Goal: Information Seeking & Learning: Learn about a topic

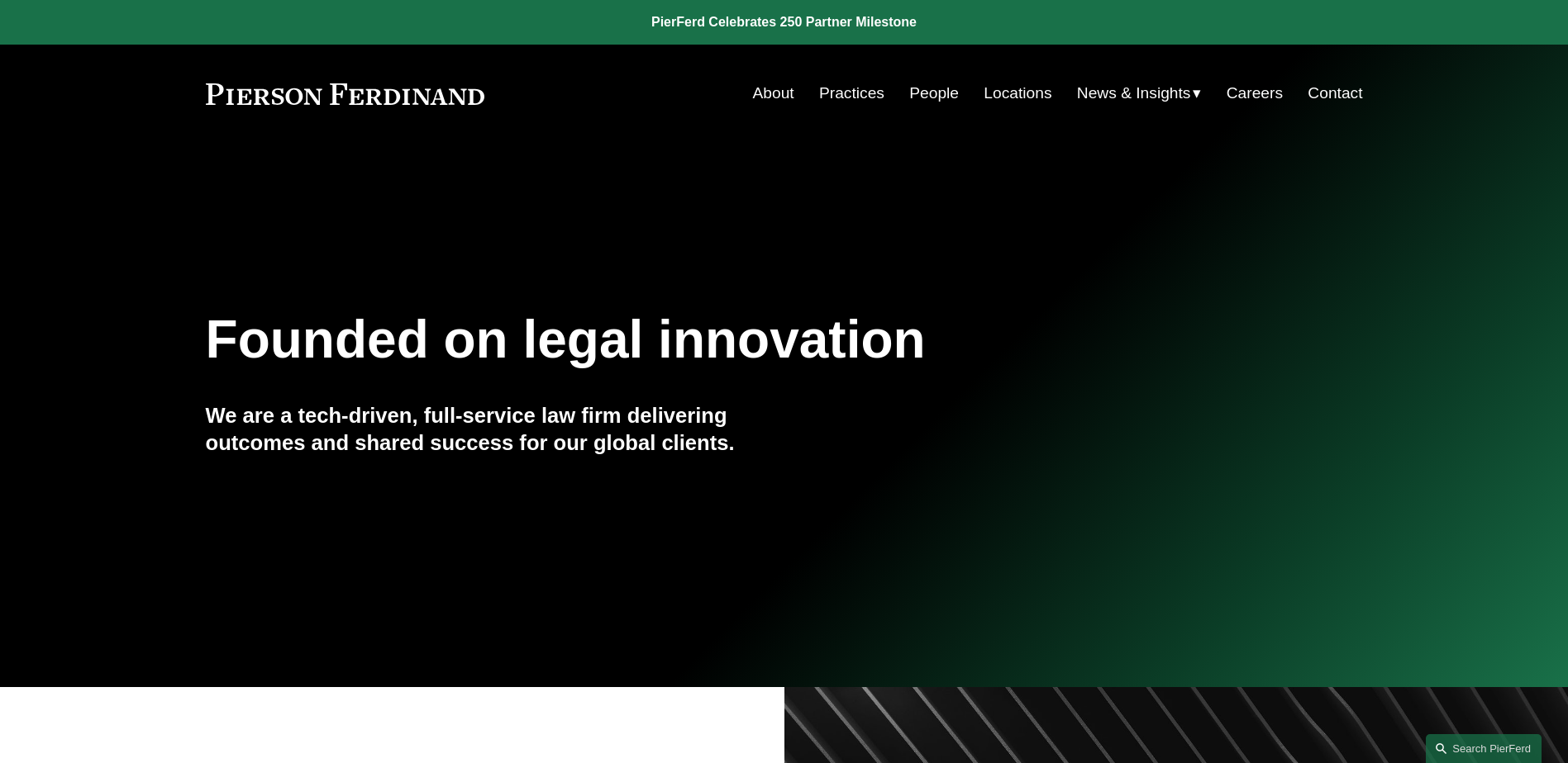
click at [1248, 742] on link "Search this site" at bounding box center [1483, 749] width 116 height 29
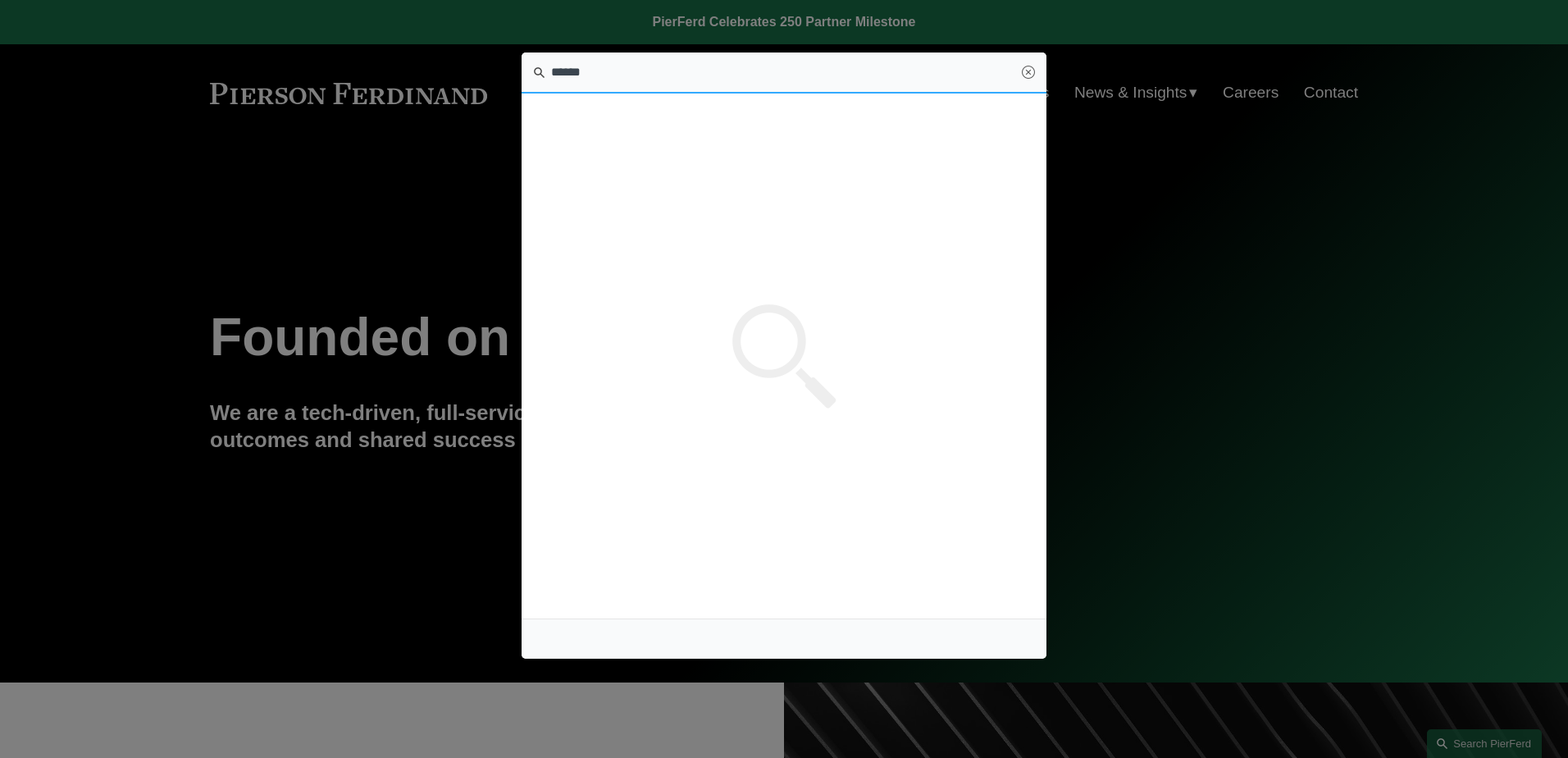
type input "******"
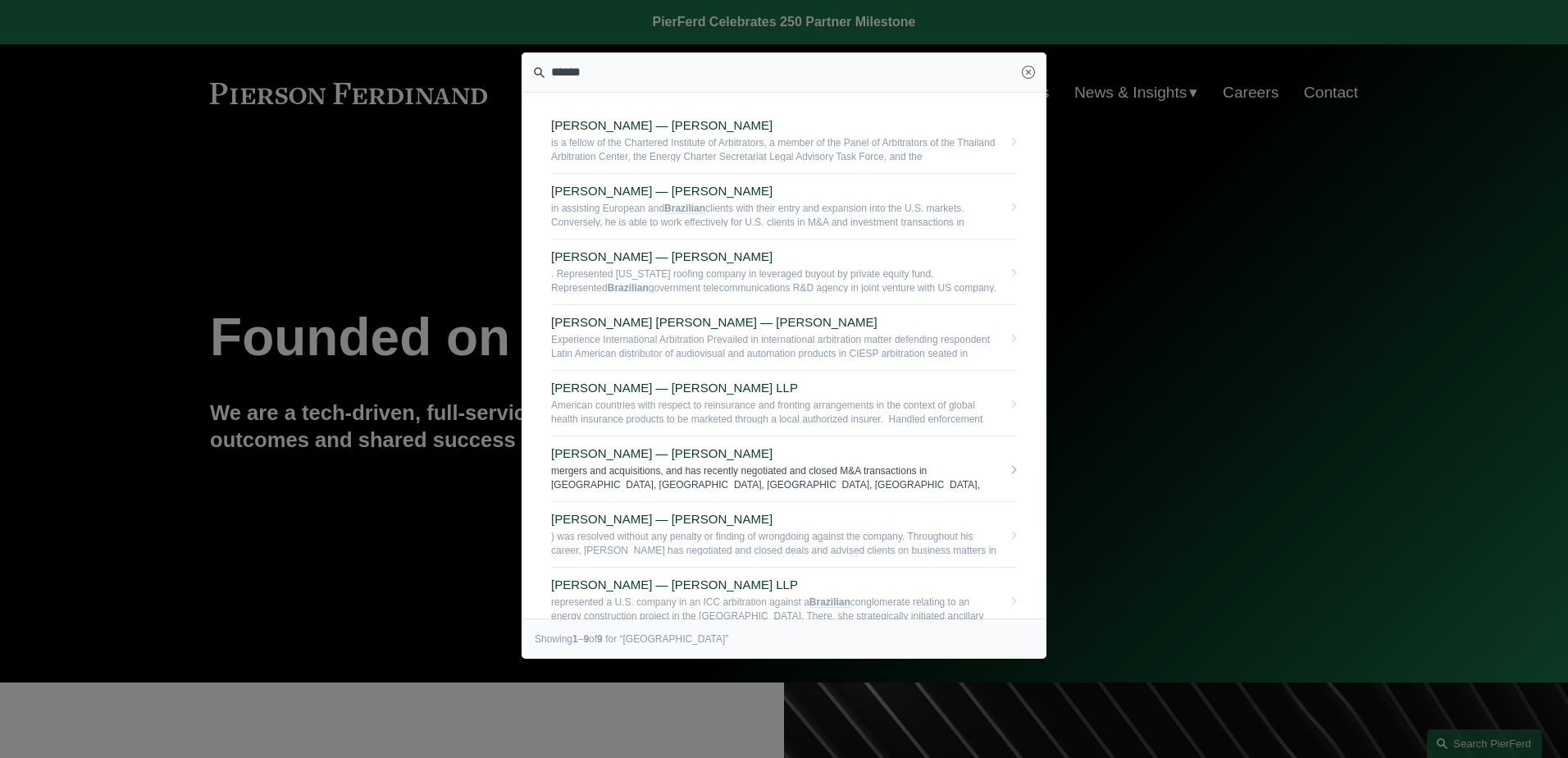
scroll to position [148, 0]
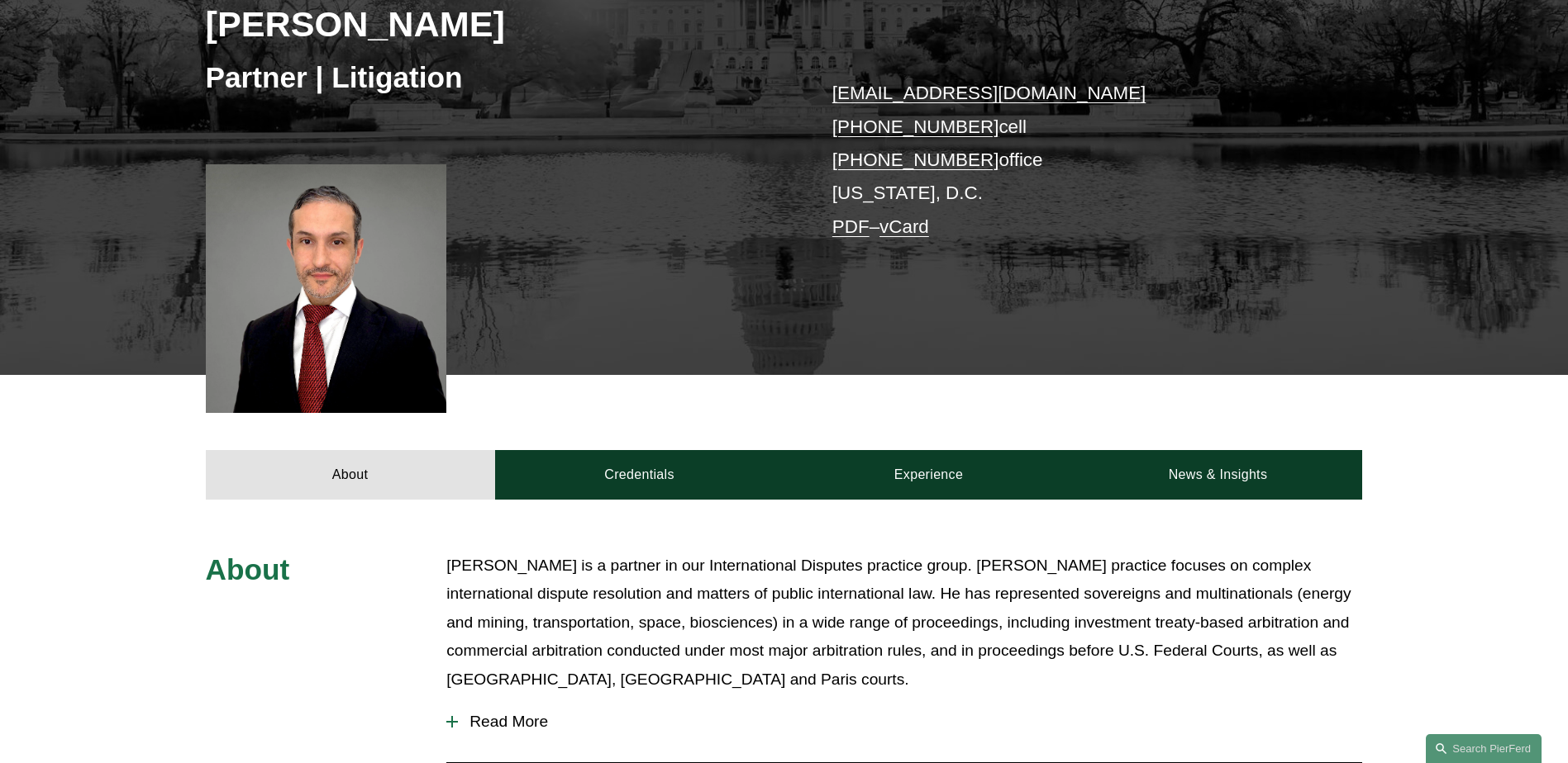
scroll to position [579, 0]
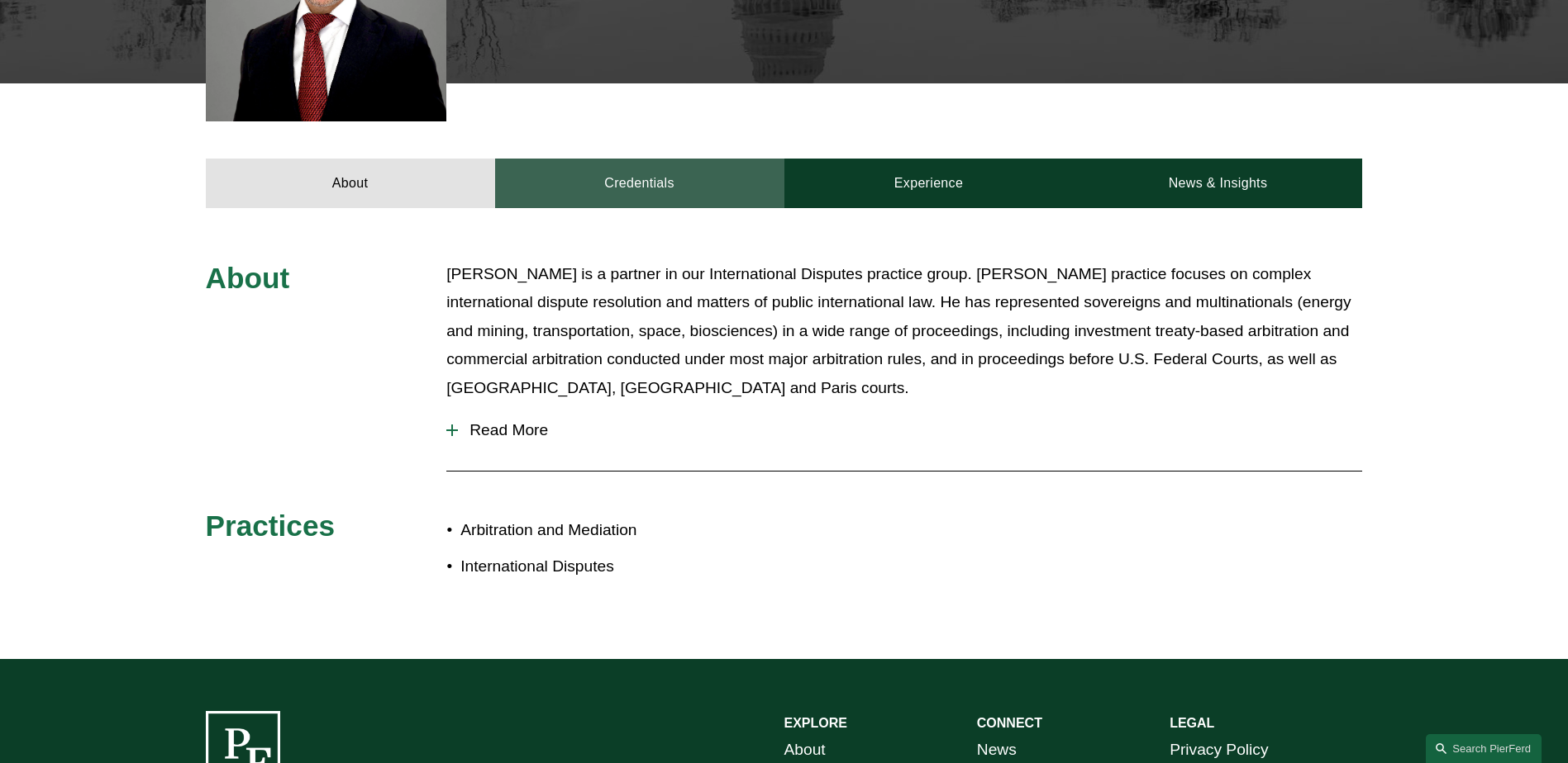
click at [672, 189] on link "Credentials" at bounding box center [639, 183] width 289 height 50
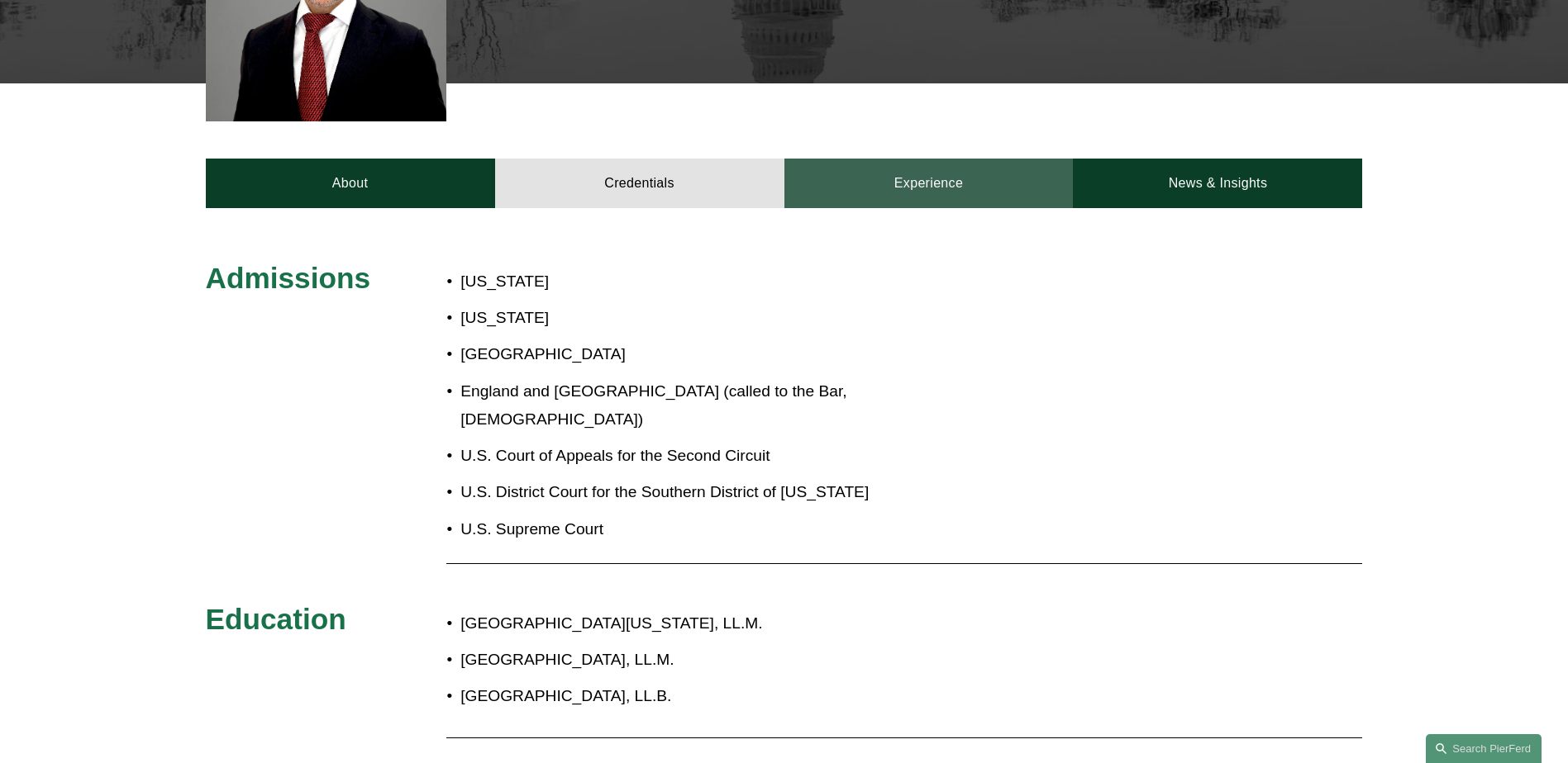
click at [959, 173] on link "Experience" at bounding box center [929, 183] width 289 height 50
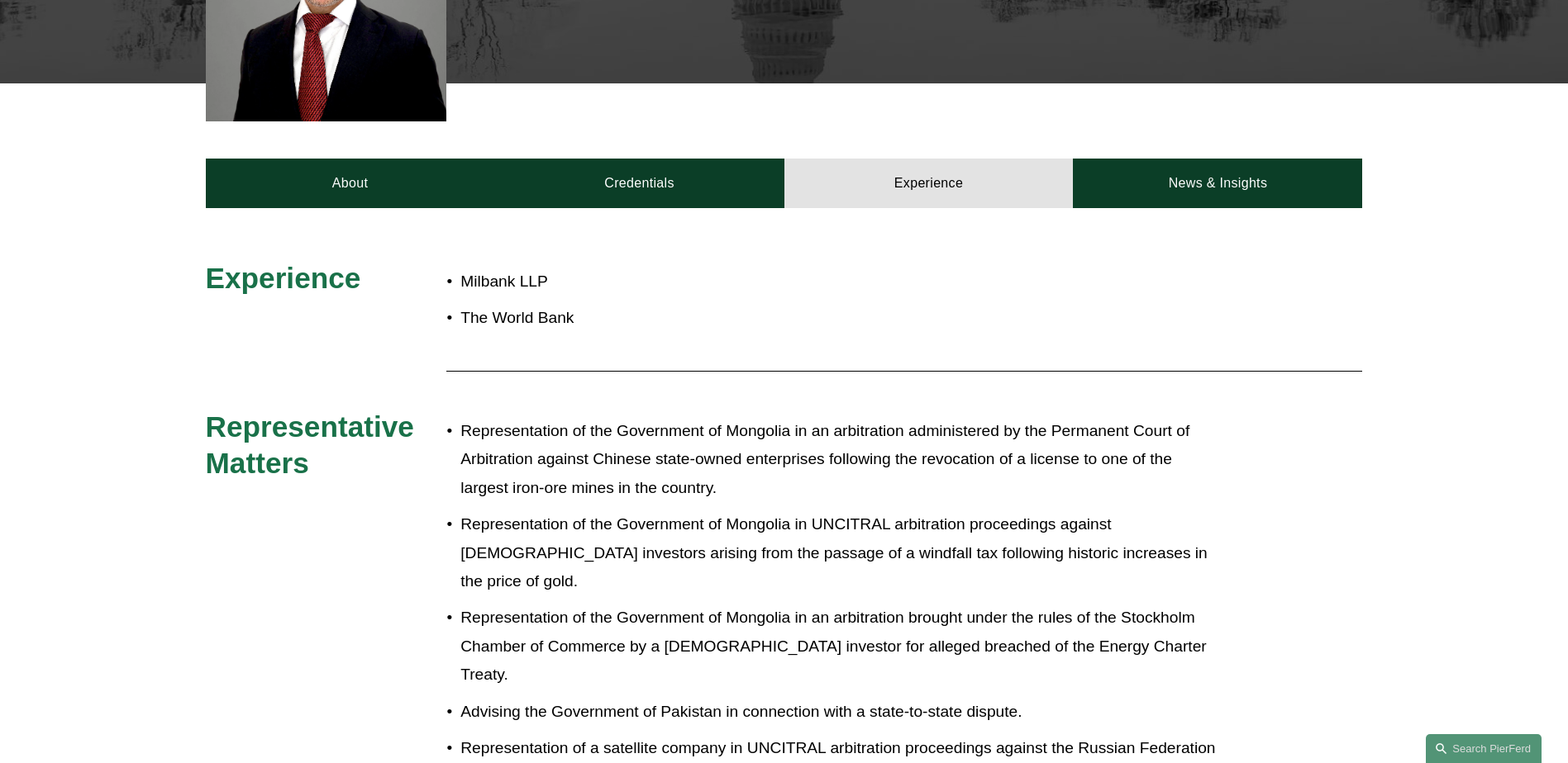
click at [760, 308] on p "The World Bank" at bounding box center [838, 318] width 757 height 29
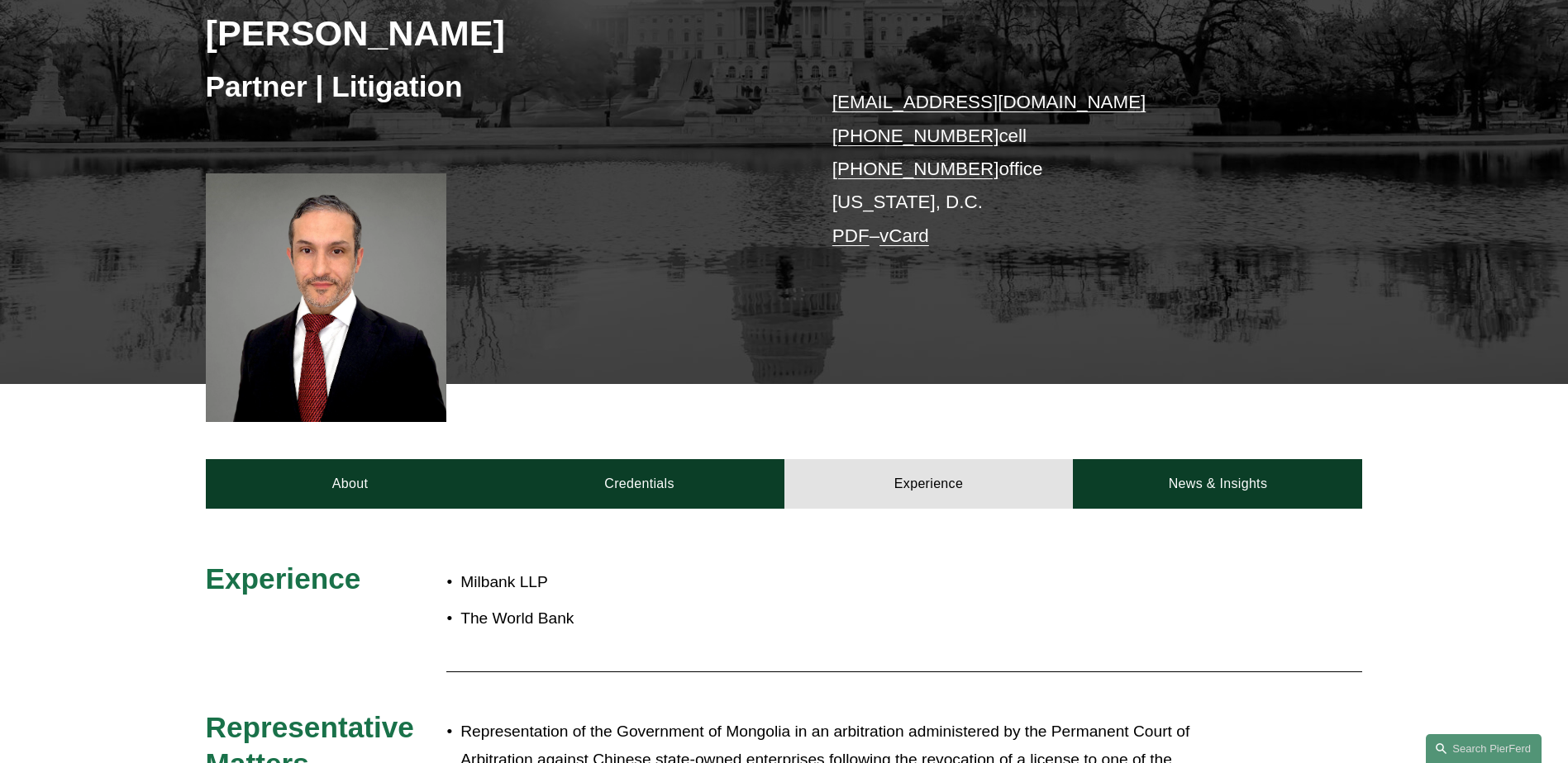
scroll to position [661, 0]
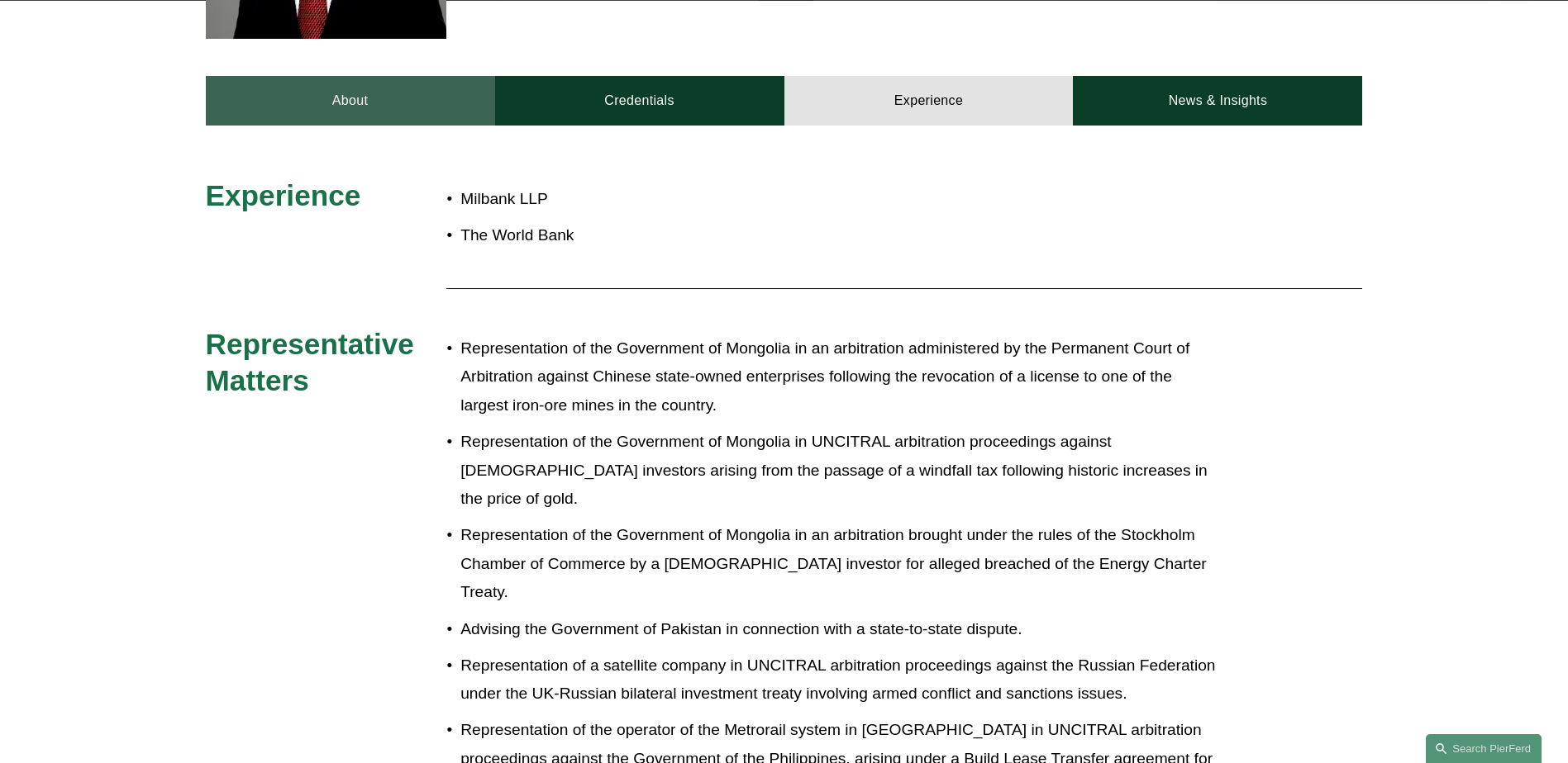
click at [365, 110] on link "About" at bounding box center [351, 100] width 289 height 50
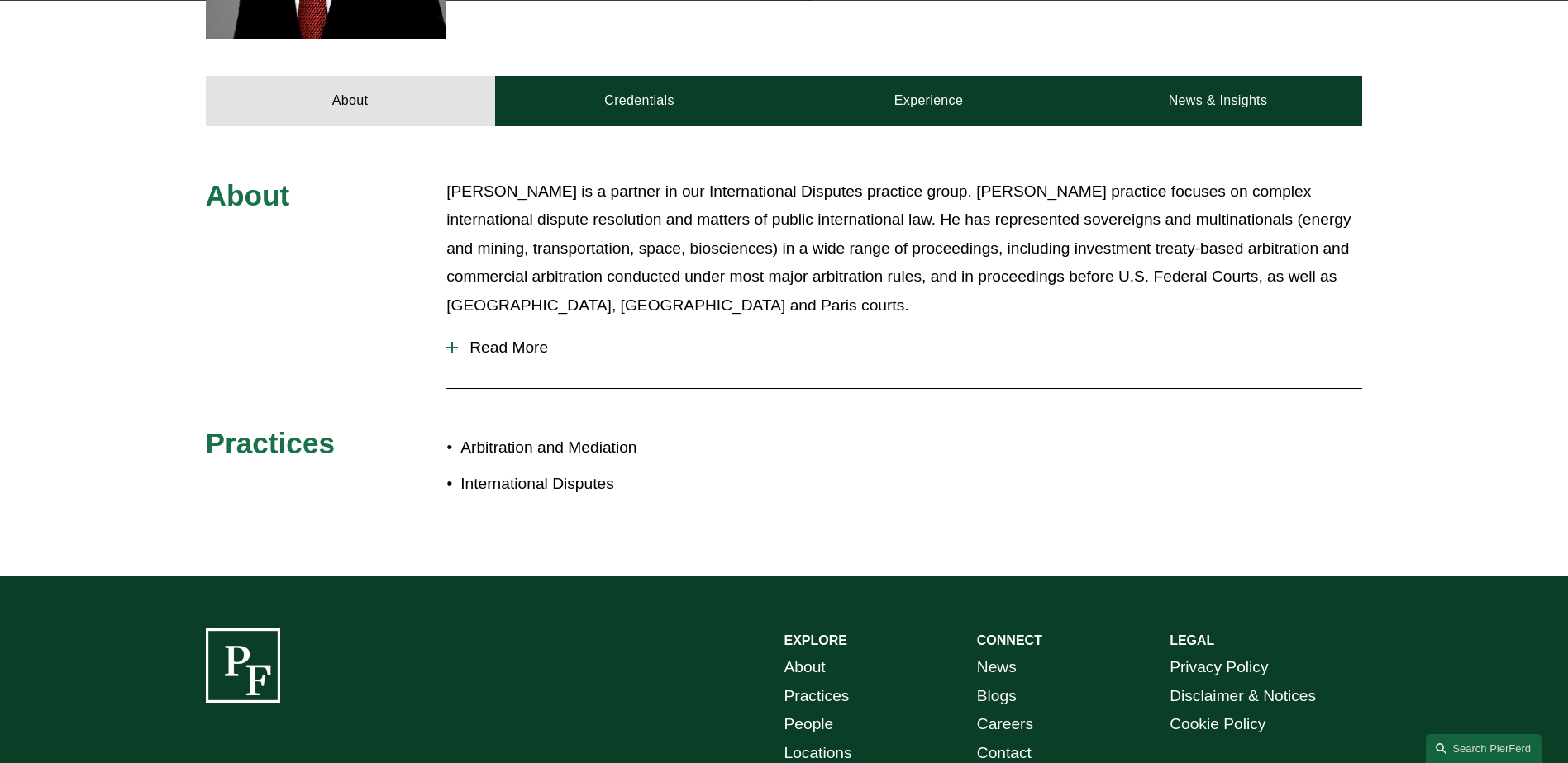
click at [449, 349] on div at bounding box center [451, 348] width 12 height 2
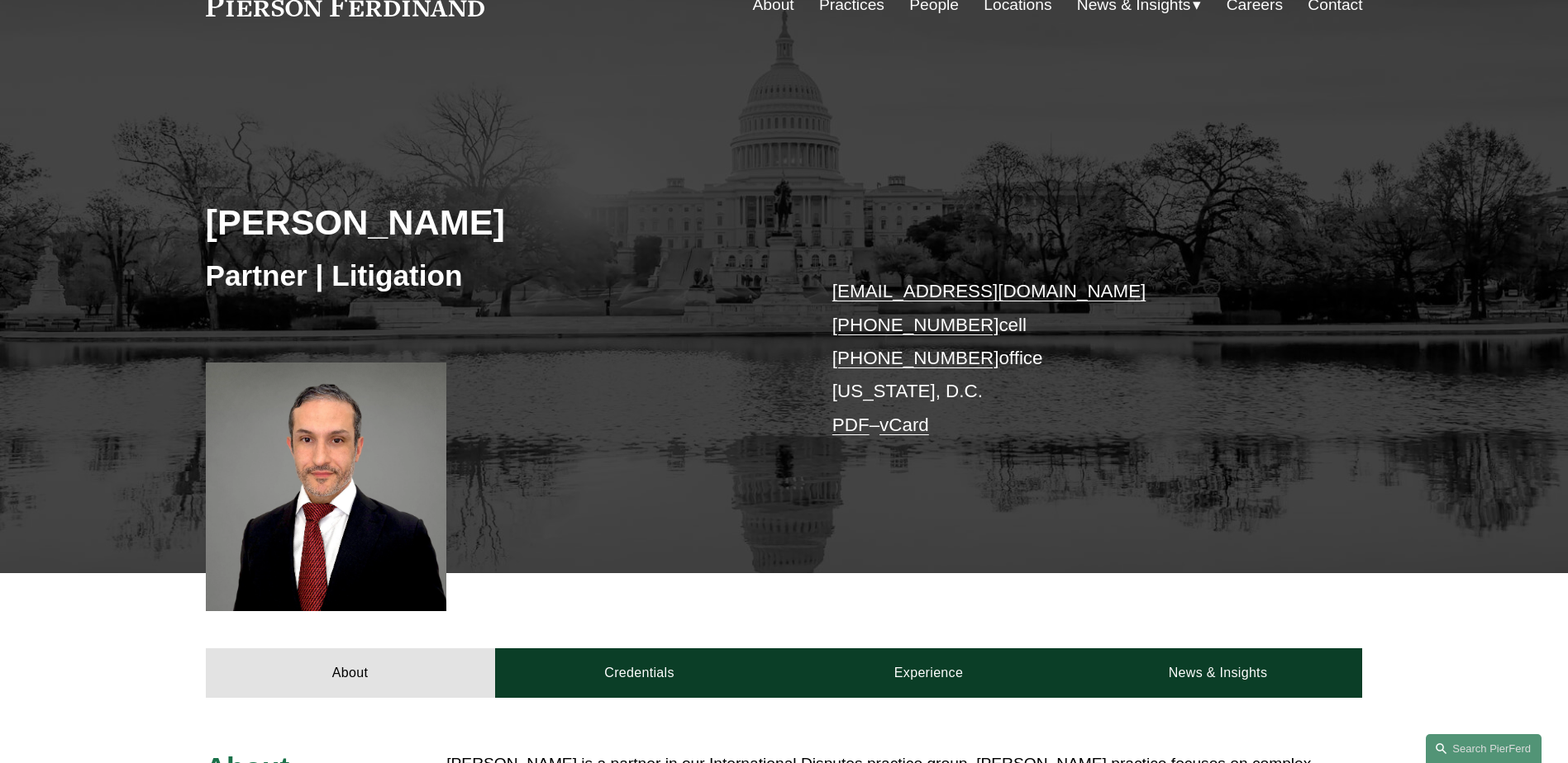
scroll to position [0, 0]
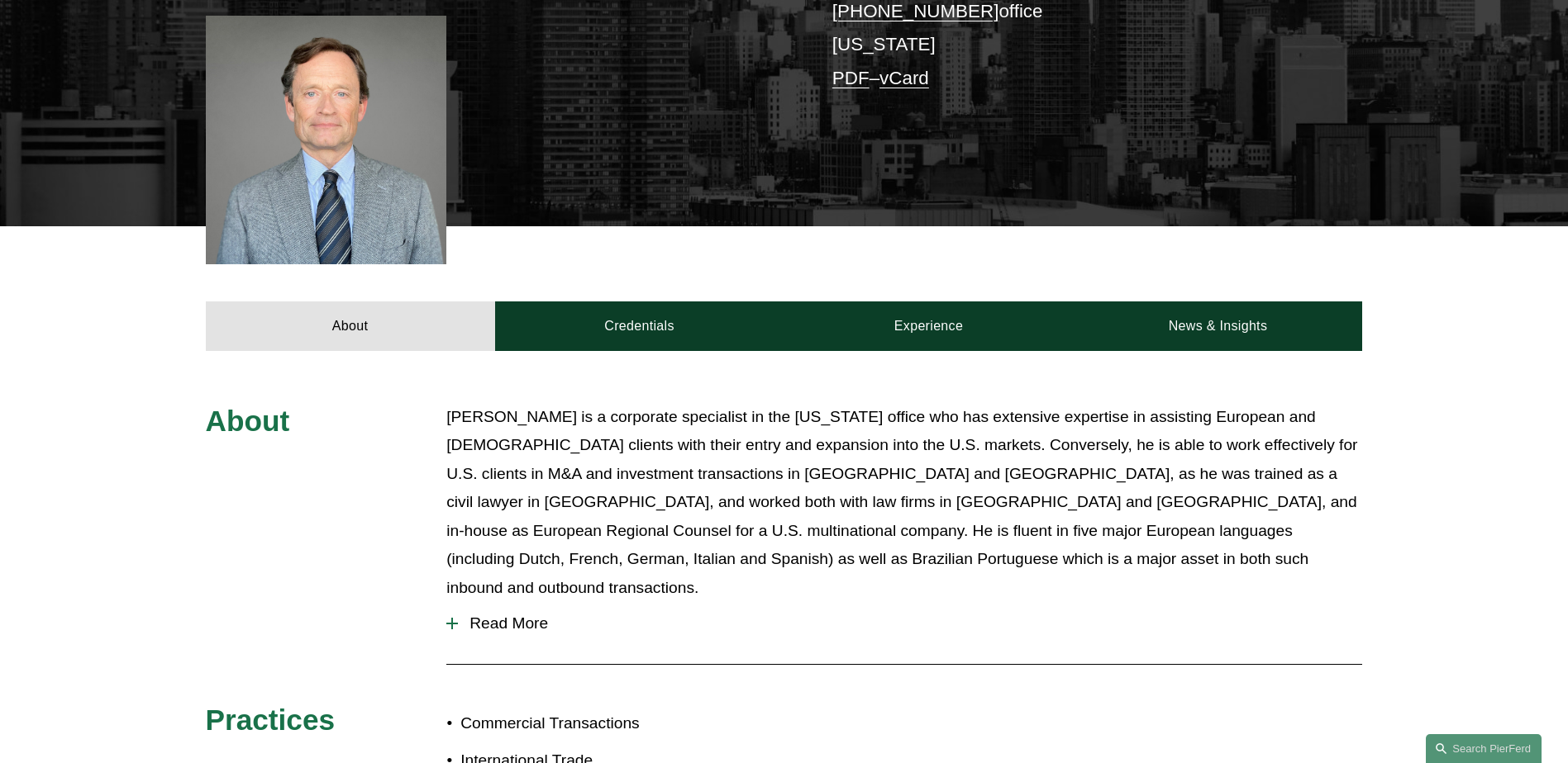
scroll to position [579, 0]
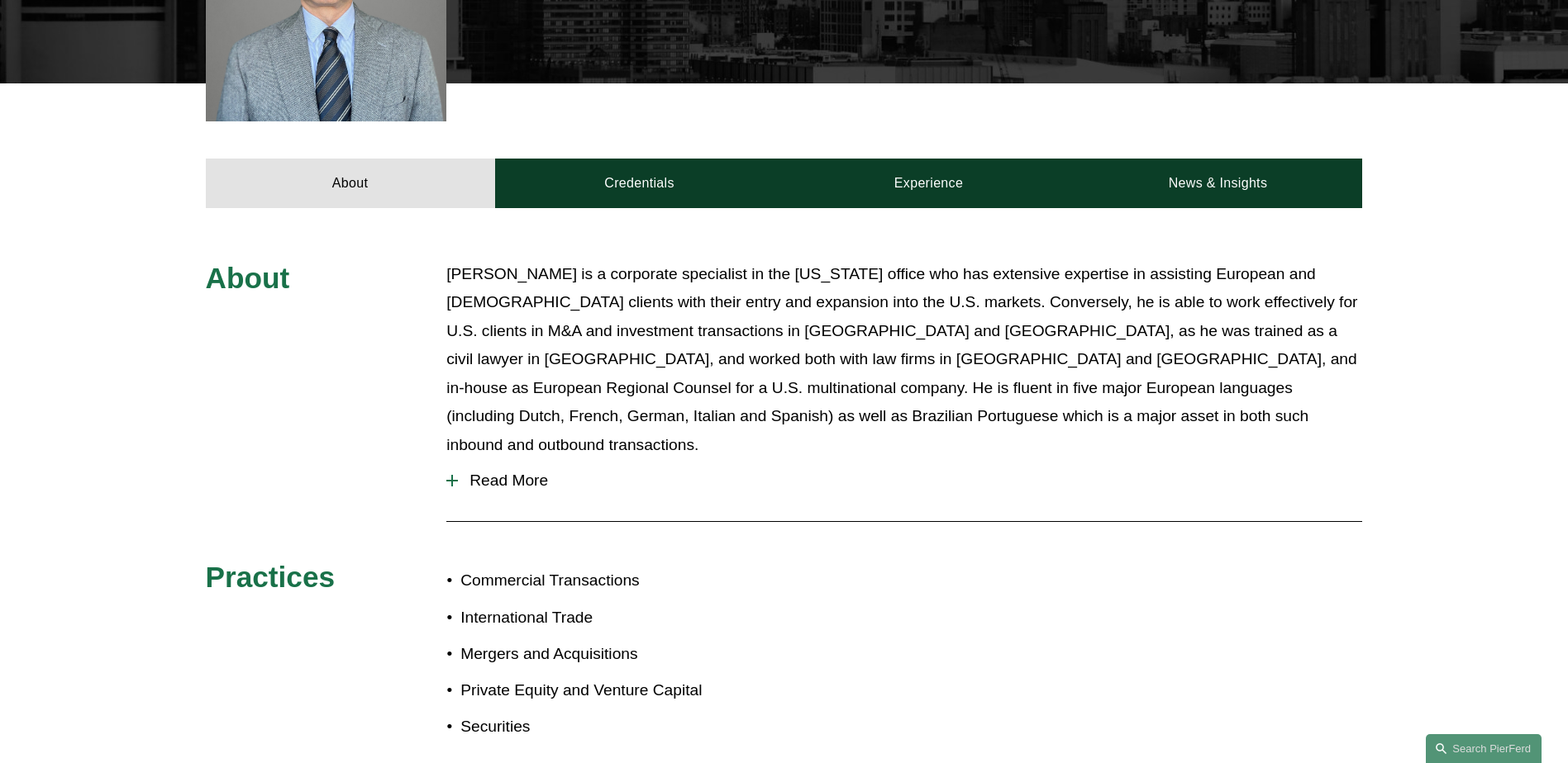
click at [491, 472] on span "Read More" at bounding box center [910, 481] width 904 height 18
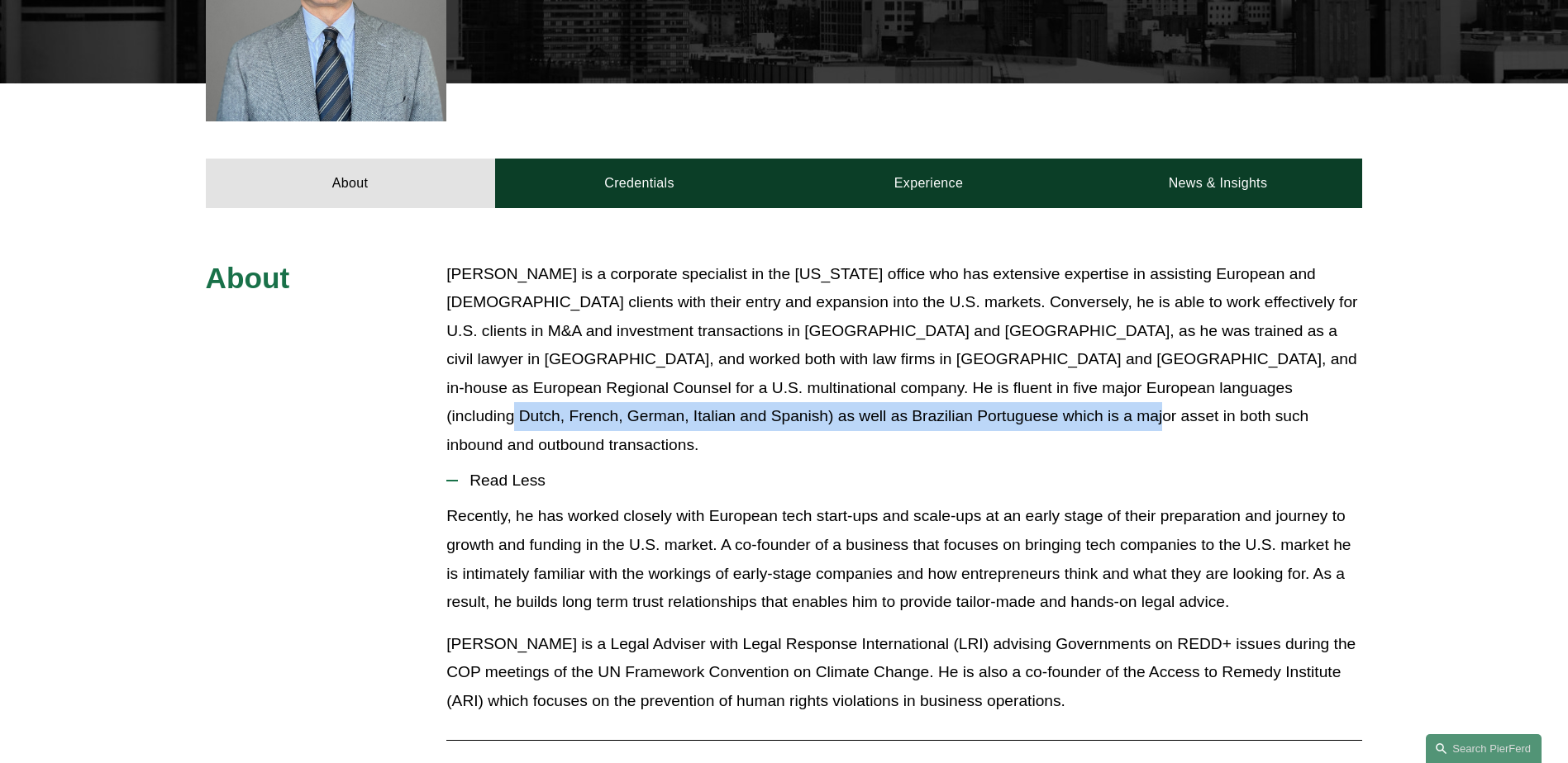
drag, startPoint x: 1107, startPoint y: 385, endPoint x: 893, endPoint y: 410, distance: 215.5
click at [893, 410] on p "Adriaan Grijns is a corporate specialist in the New York office who has extensi…" at bounding box center [903, 360] width 916 height 200
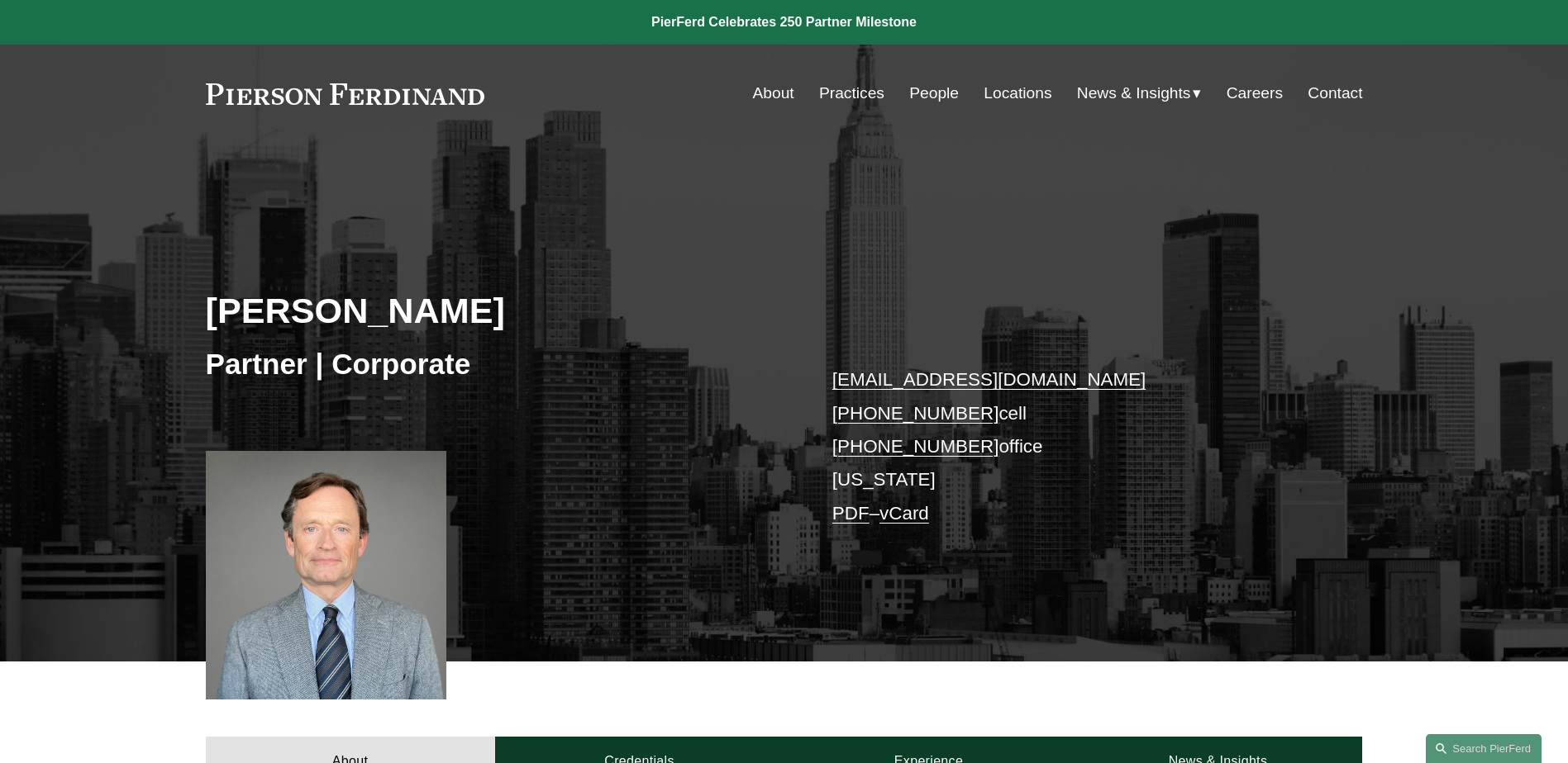
scroll to position [331, 0]
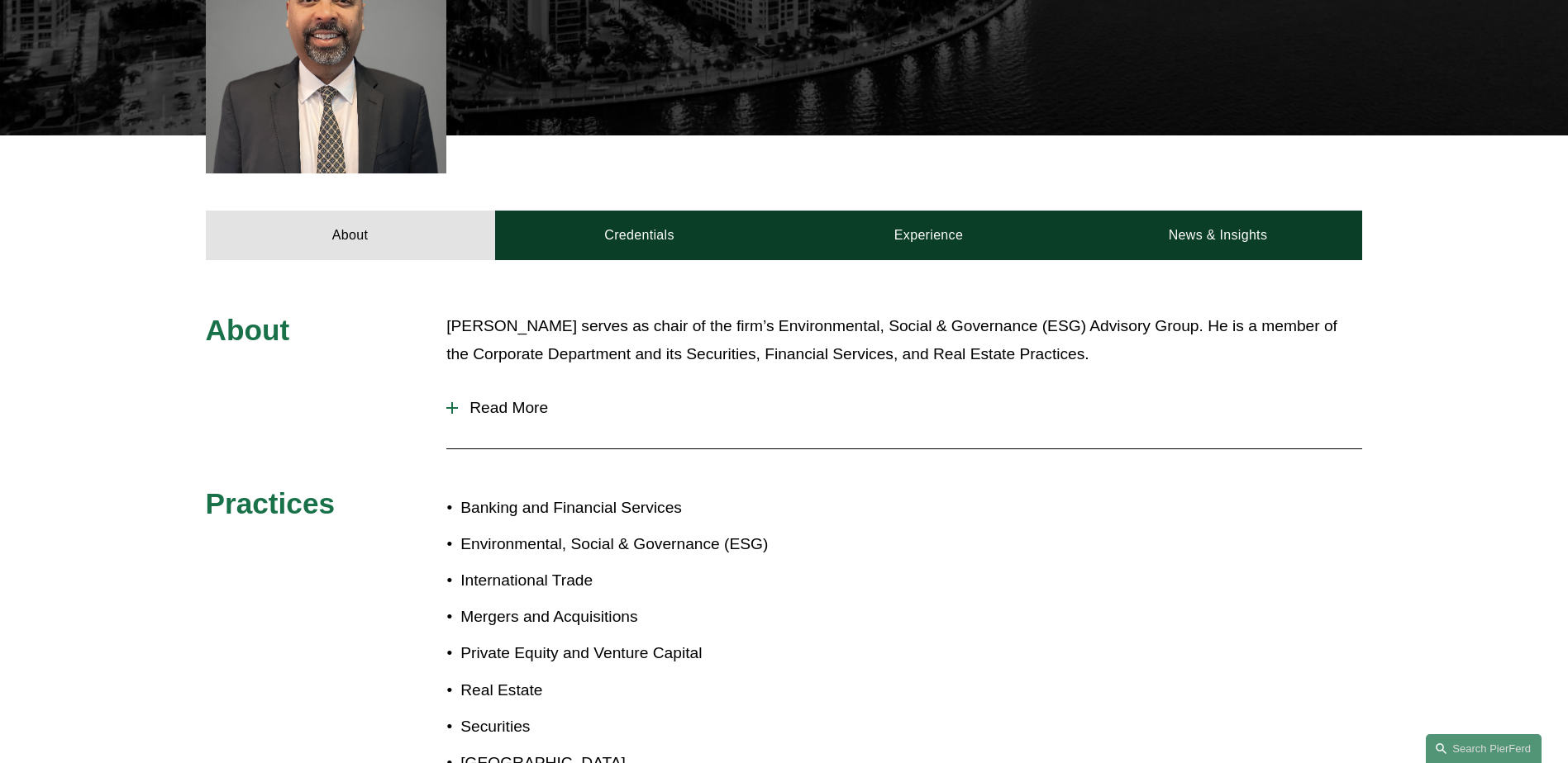
scroll to position [507, 0]
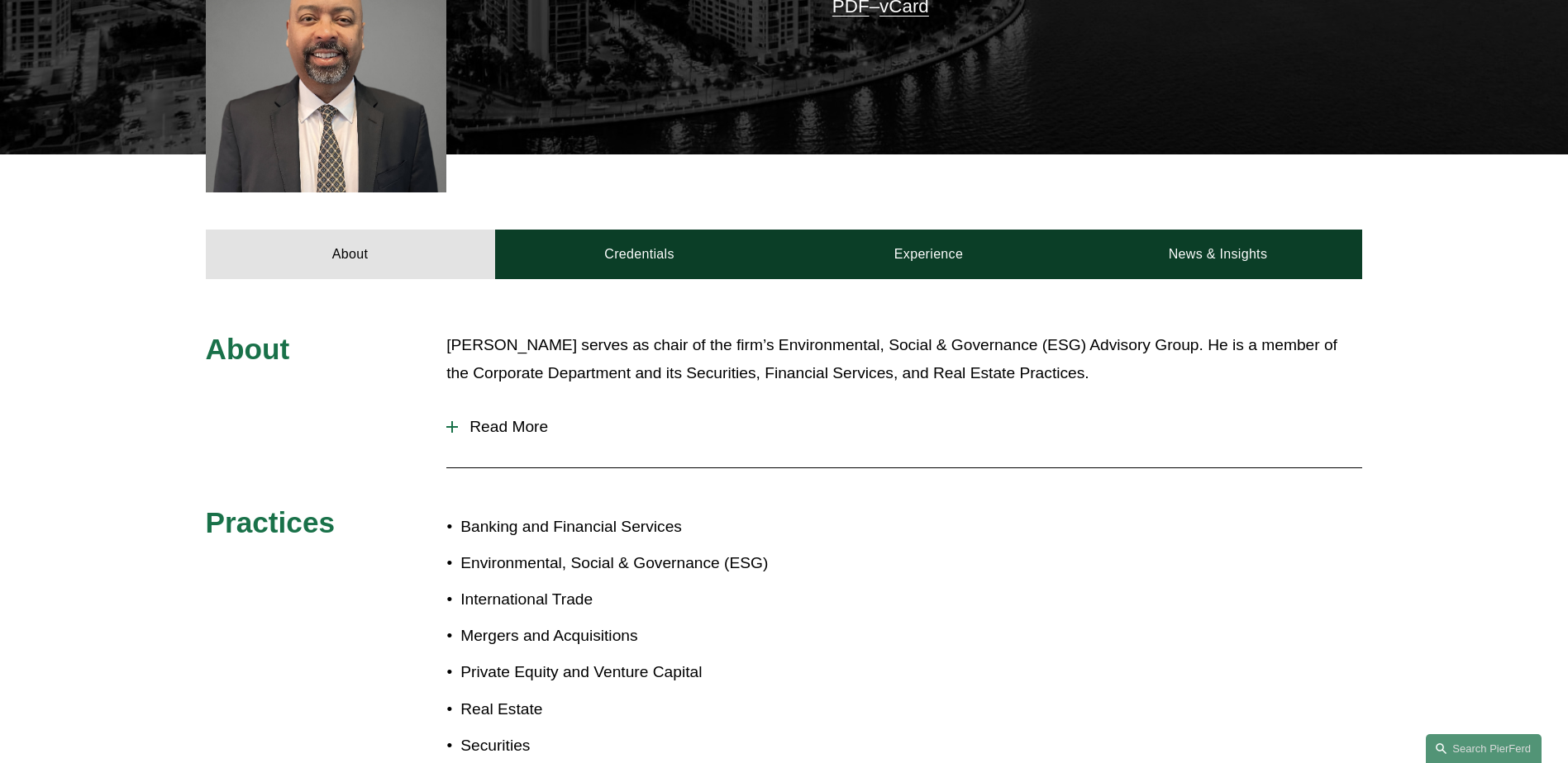
click at [449, 429] on div at bounding box center [451, 427] width 12 height 12
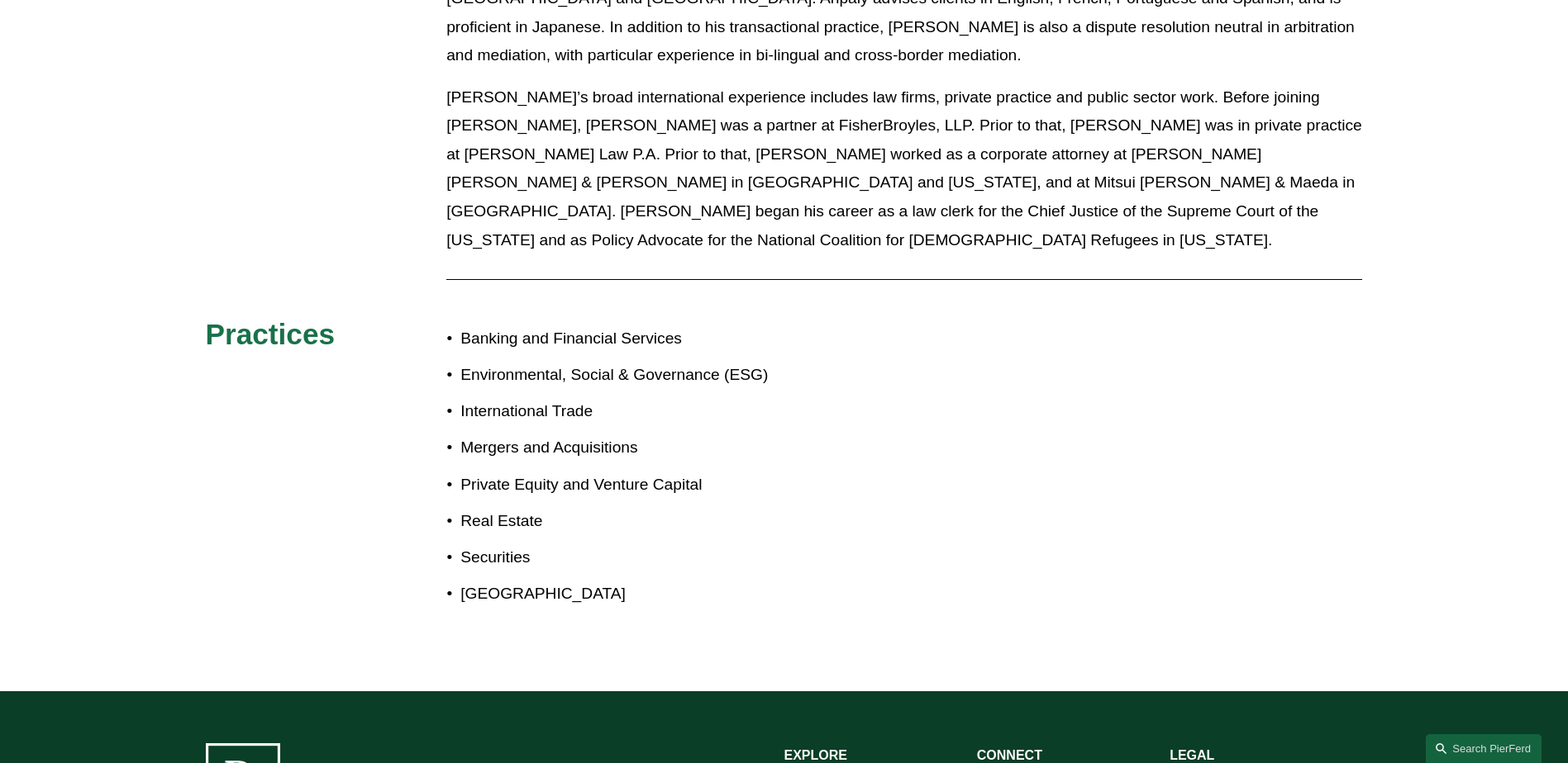
scroll to position [425, 0]
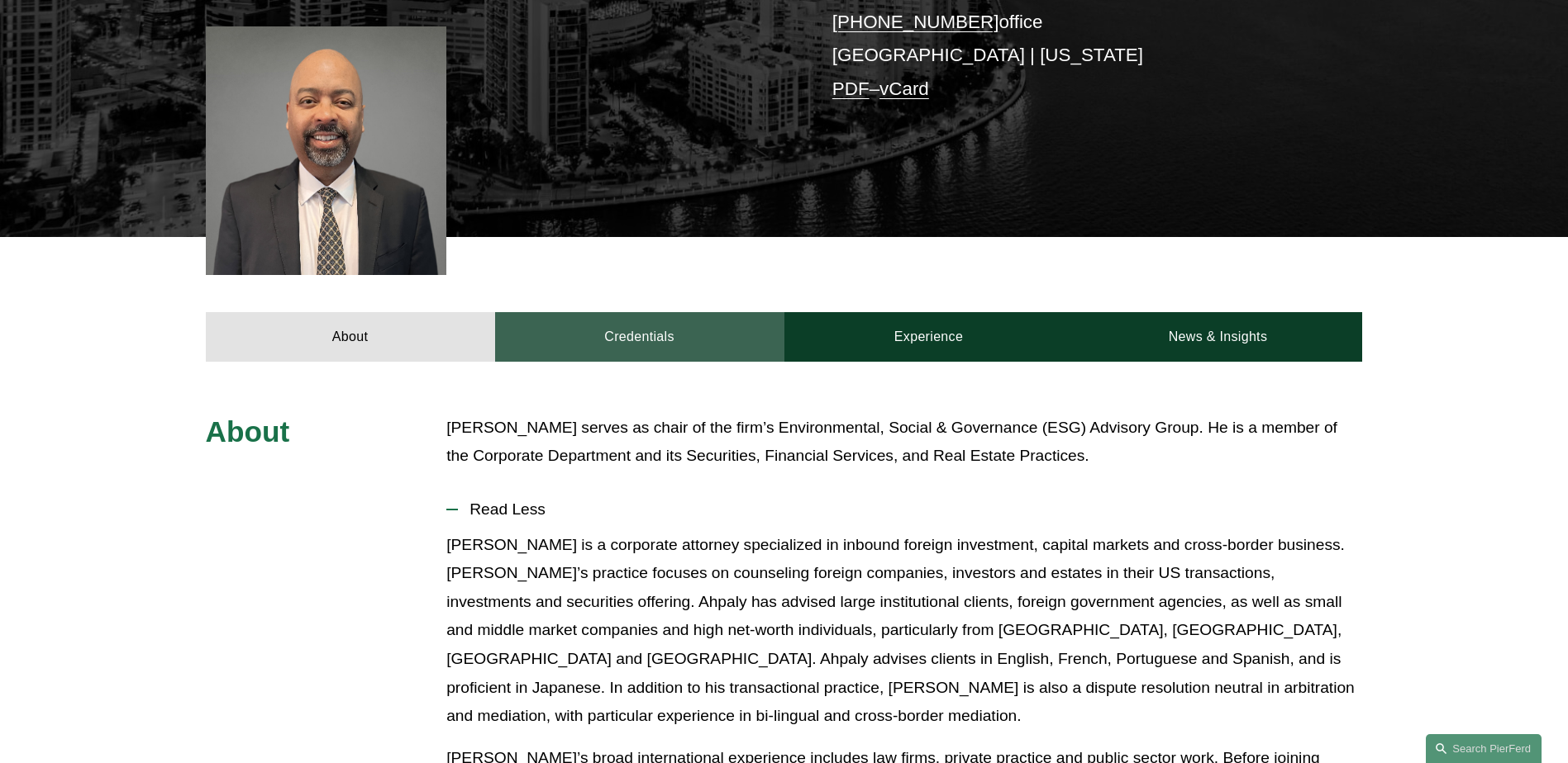
click at [651, 325] on link "Credentials" at bounding box center [639, 336] width 289 height 50
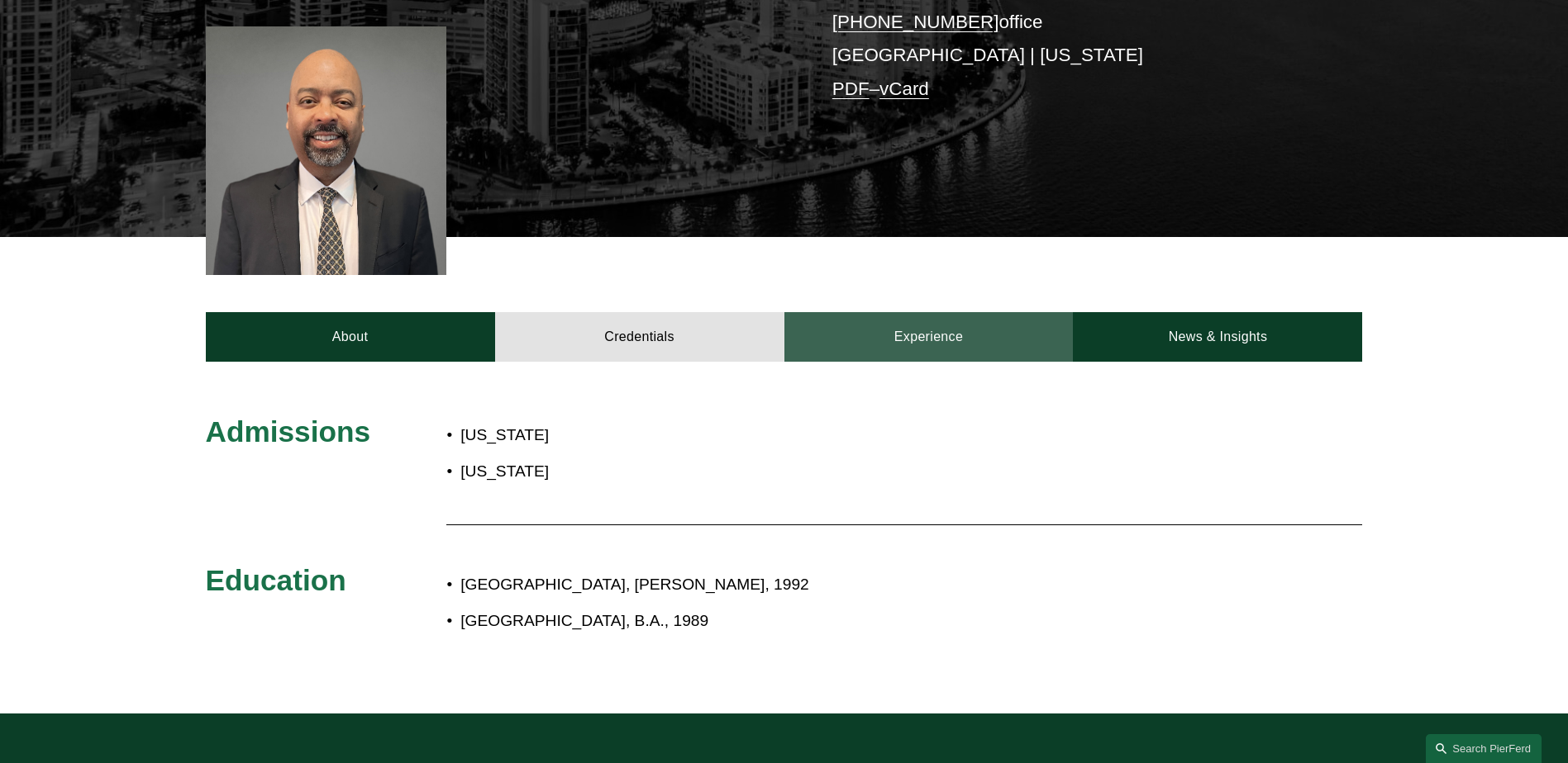
click at [894, 321] on link "Experience" at bounding box center [929, 336] width 289 height 50
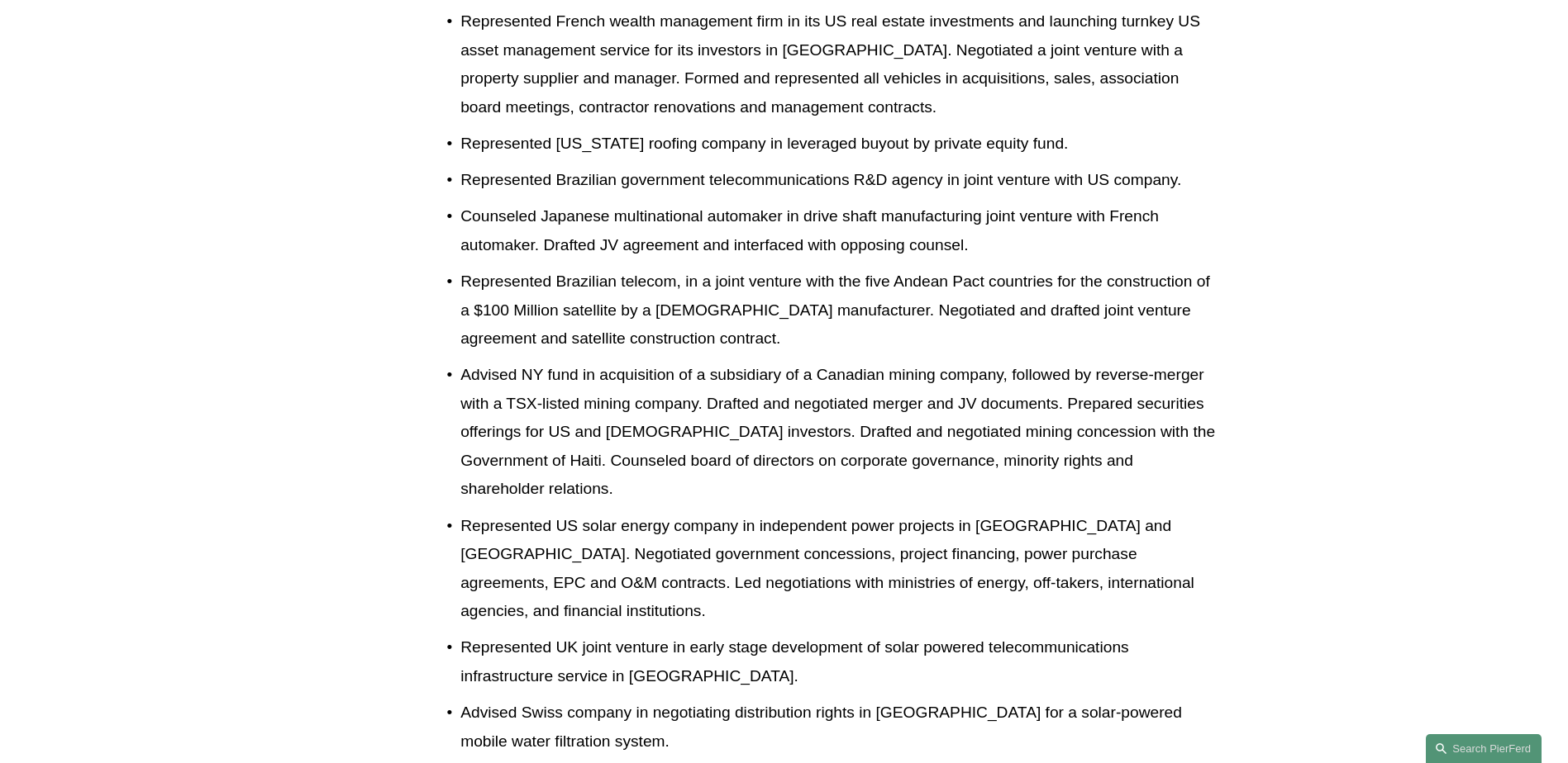
scroll to position [1003, 0]
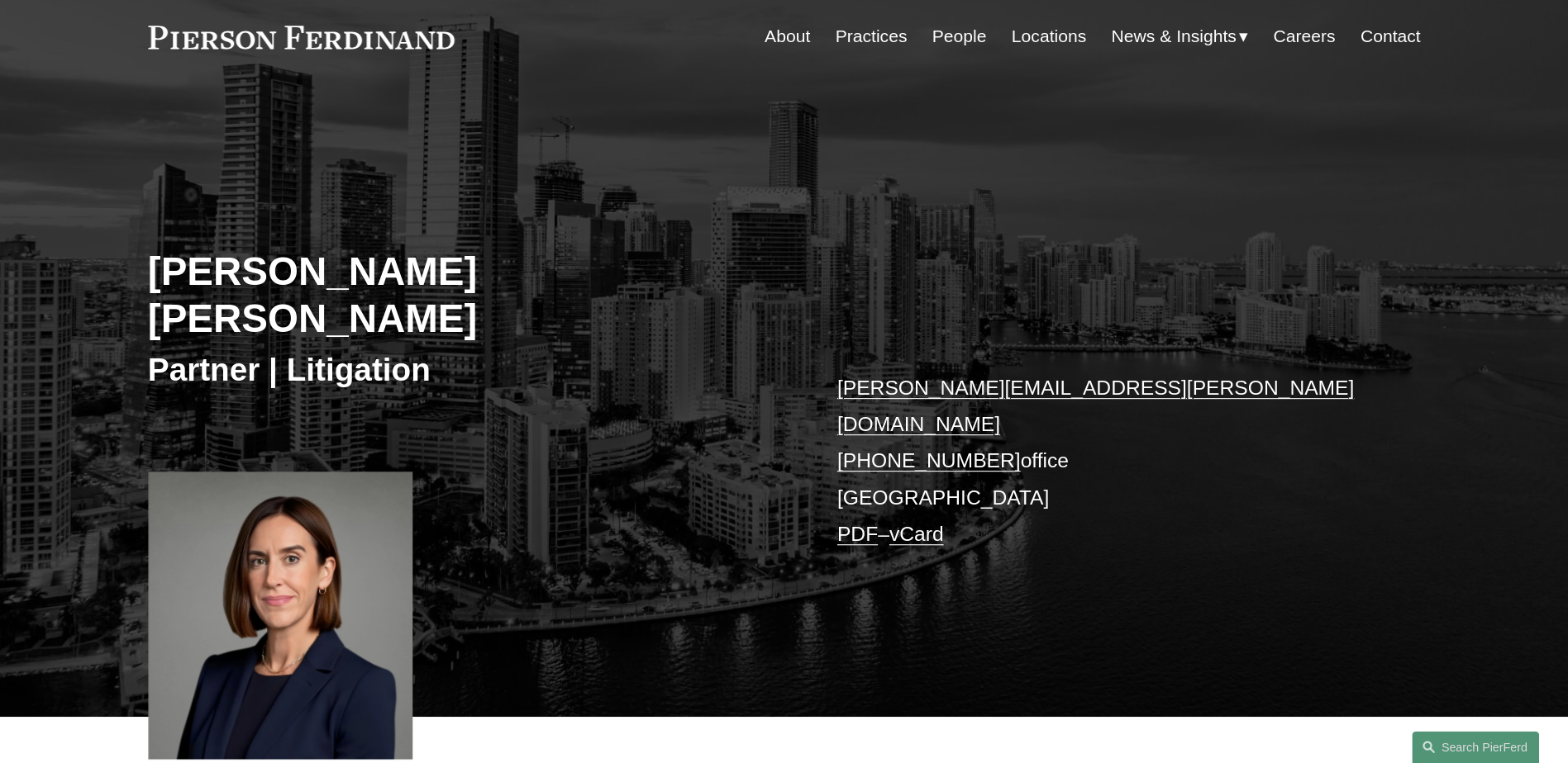
scroll to position [61, 0]
